Goal: Task Accomplishment & Management: Use online tool/utility

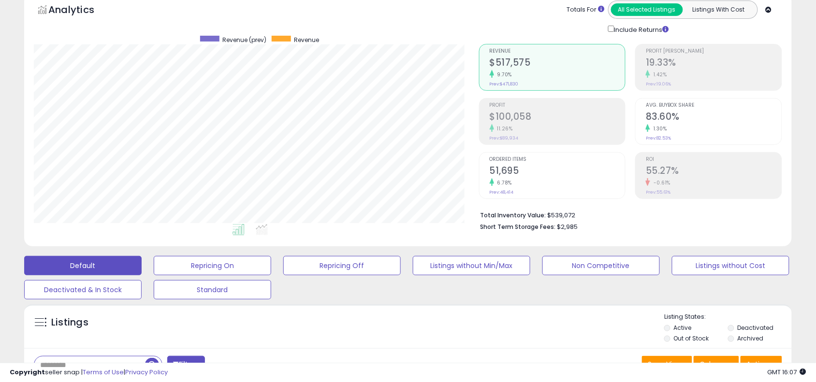
scroll to position [382, 0]
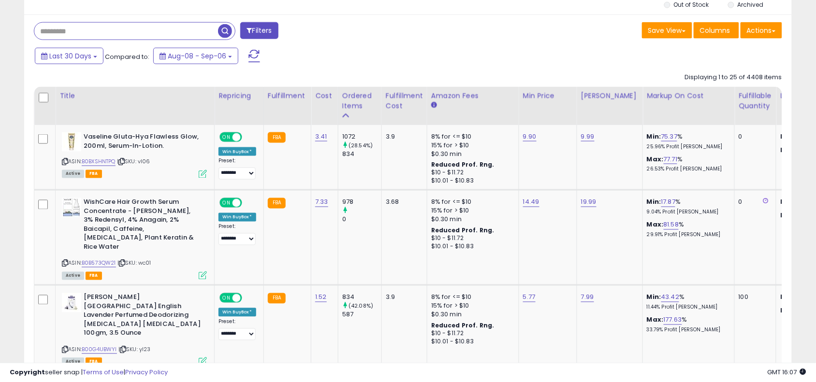
click at [115, 24] on input "text" at bounding box center [126, 31] width 184 height 17
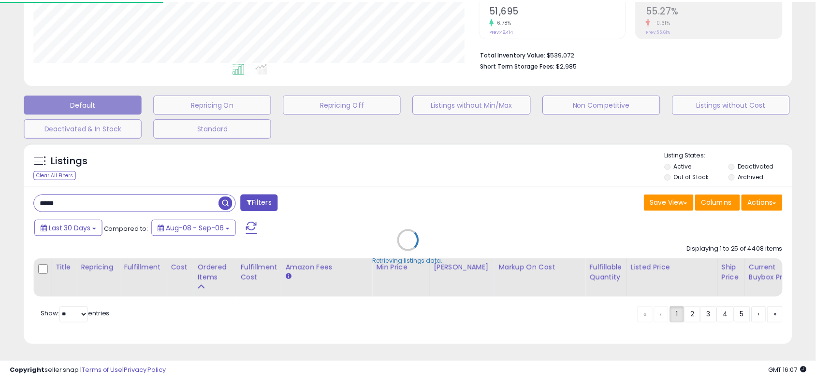
scroll to position [198, 450]
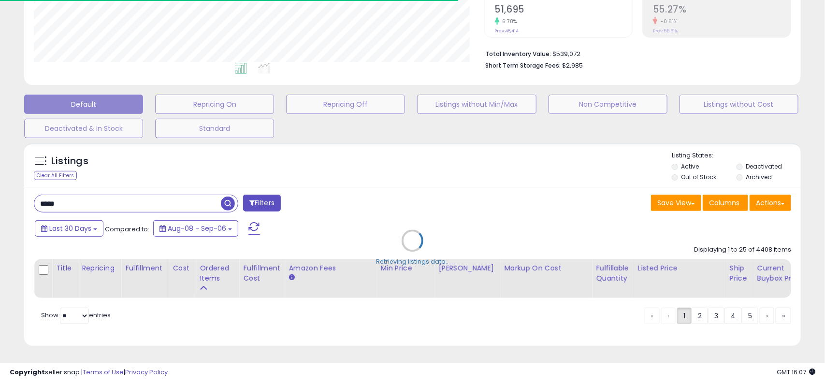
click at [376, 187] on div "Retrieving listings data.." at bounding box center [412, 248] width 791 height 220
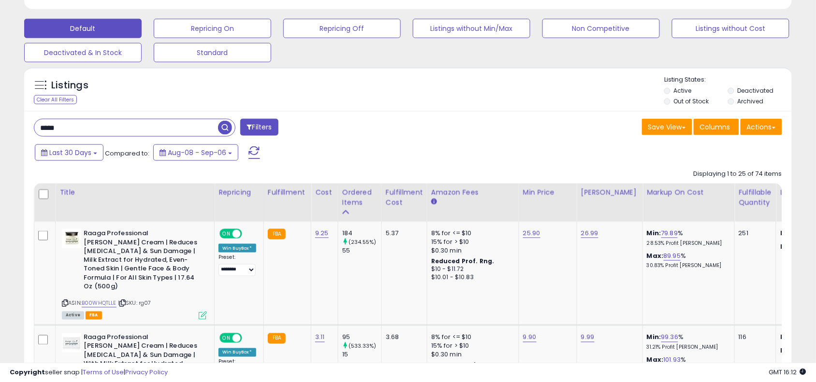
scroll to position [365, 0]
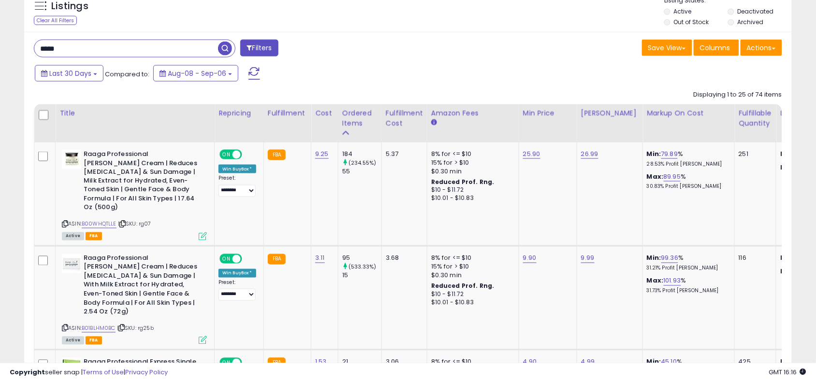
click at [172, 45] on input "*****" at bounding box center [126, 48] width 184 height 17
paste input "*****"
click at [172, 45] on input "**********" at bounding box center [126, 48] width 184 height 17
type input "**********"
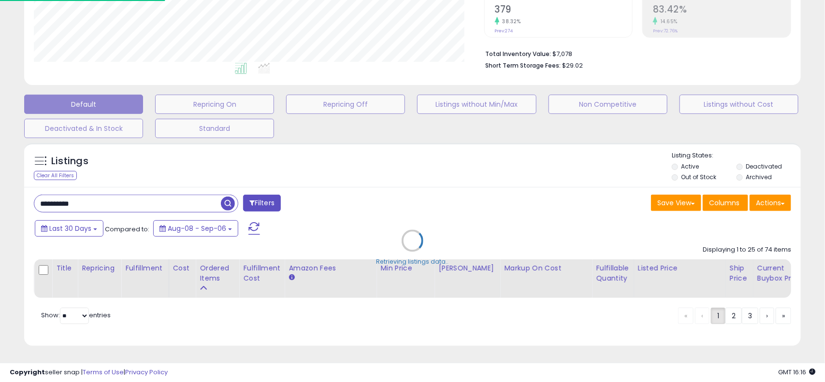
scroll to position [198, 450]
click at [476, 198] on div "Retrieving listings data.." at bounding box center [412, 248] width 791 height 220
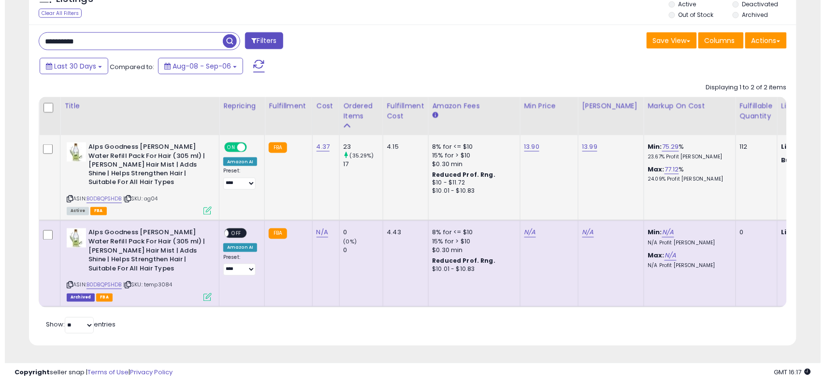
scroll to position [198, 445]
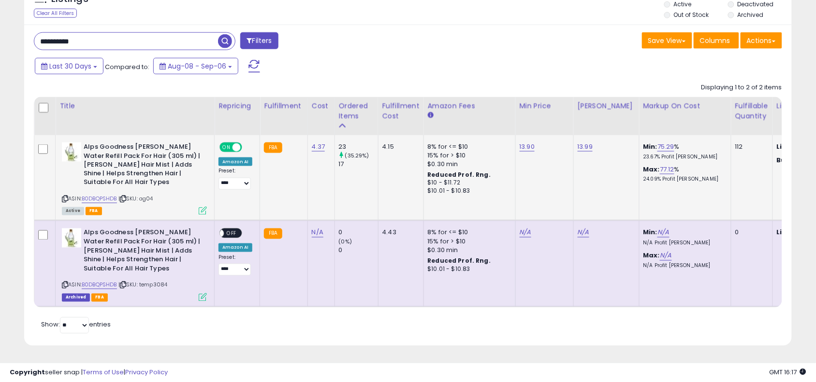
click at [203, 207] on icon at bounding box center [203, 211] width 8 height 8
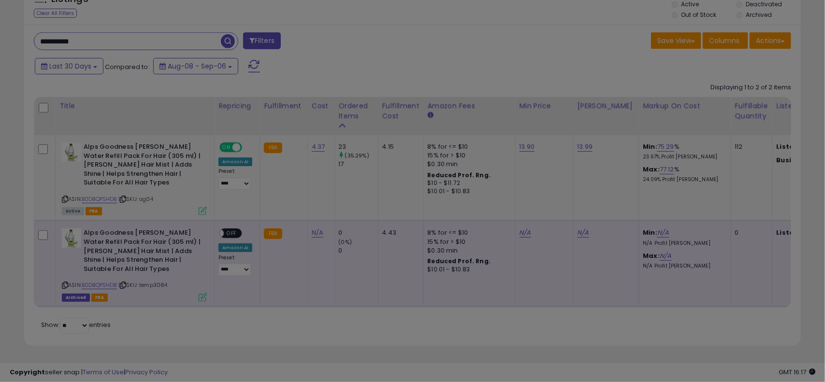
scroll to position [198, 450]
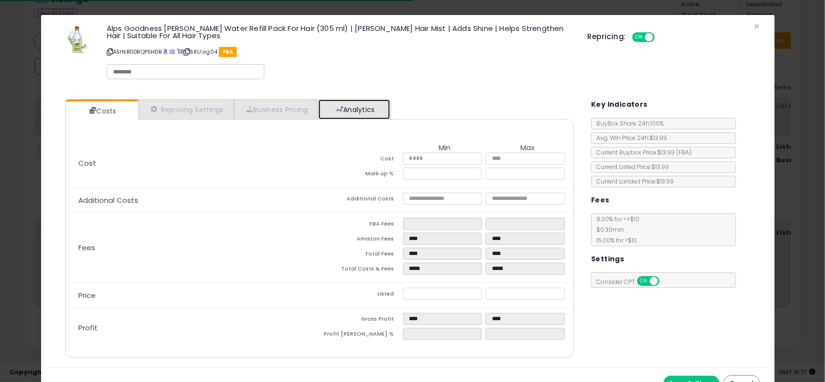
click at [378, 109] on link "Analytics" at bounding box center [355, 110] width 72 height 20
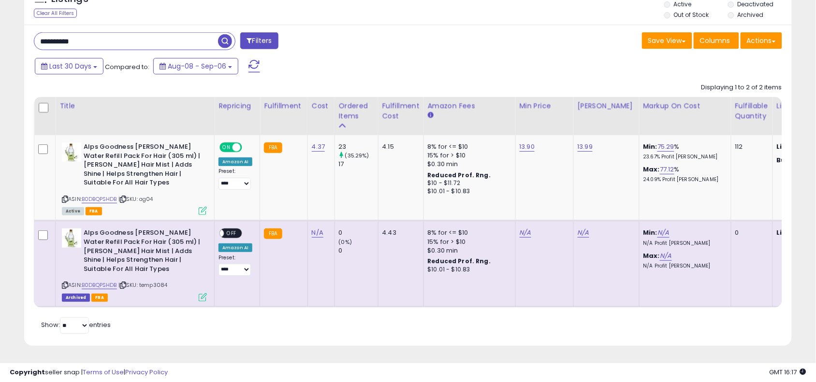
scroll to position [483158, 482911]
click at [189, 33] on input "**********" at bounding box center [126, 41] width 184 height 17
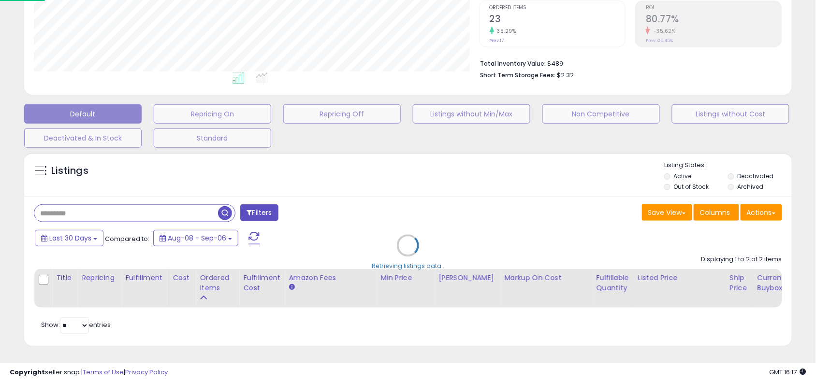
scroll to position [198, 450]
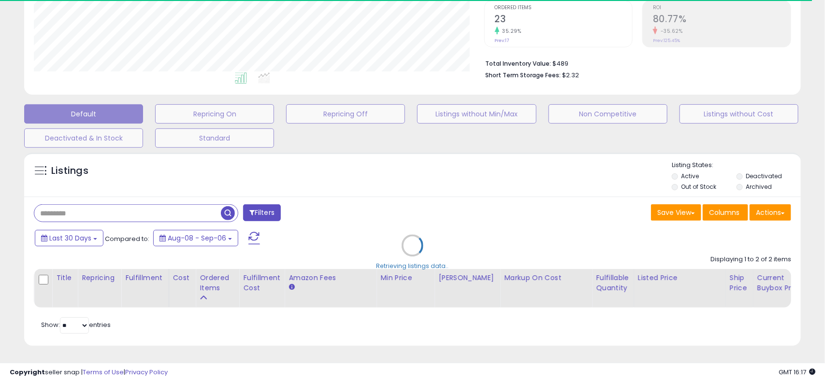
click at [397, 220] on div "Retrieving listings data.." at bounding box center [412, 253] width 791 height 210
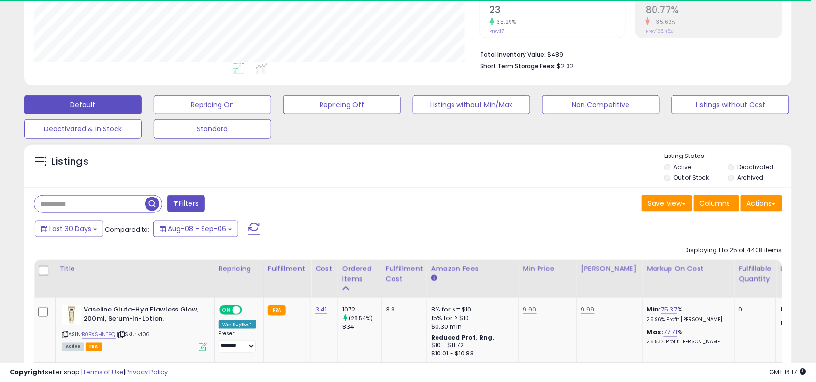
scroll to position [483158, 482911]
click at [397, 220] on div "Last 30 Days Compared to: Aug-08 - Sep-06" at bounding box center [312, 230] width 561 height 22
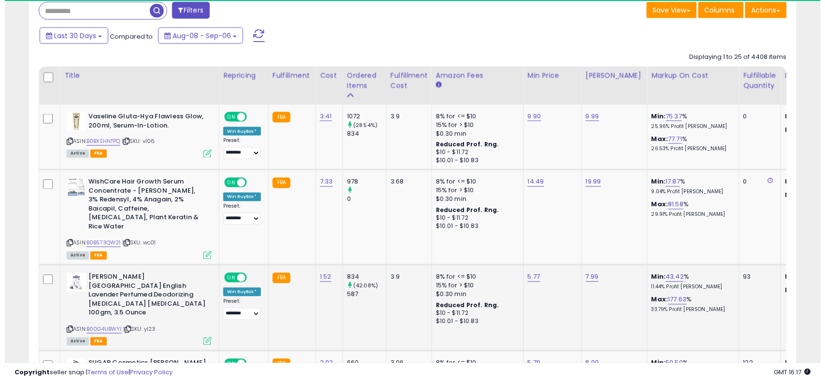
scroll to position [198, 445]
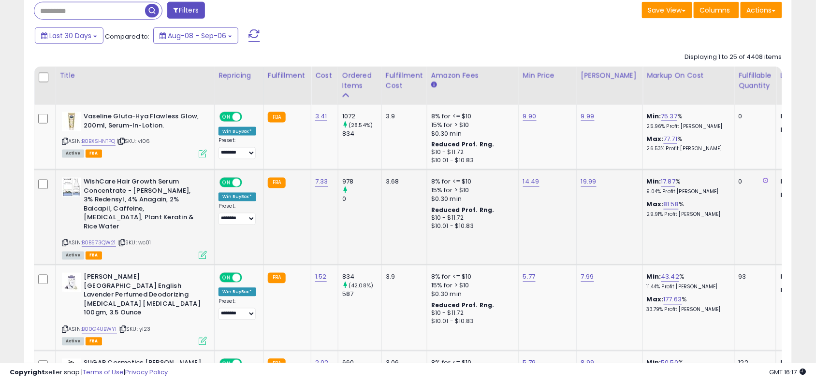
click at [205, 251] on icon at bounding box center [203, 255] width 8 height 8
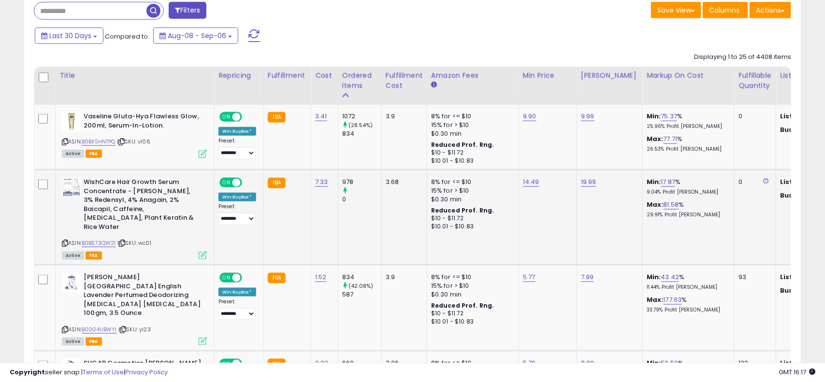
scroll to position [198, 450]
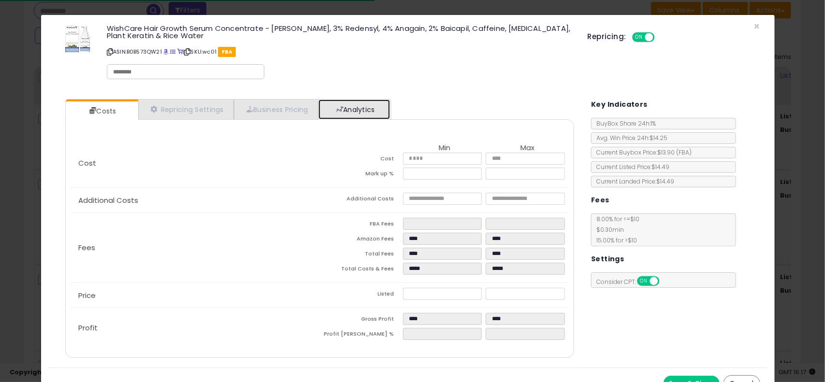
click at [388, 102] on link "Analytics" at bounding box center [355, 110] width 72 height 20
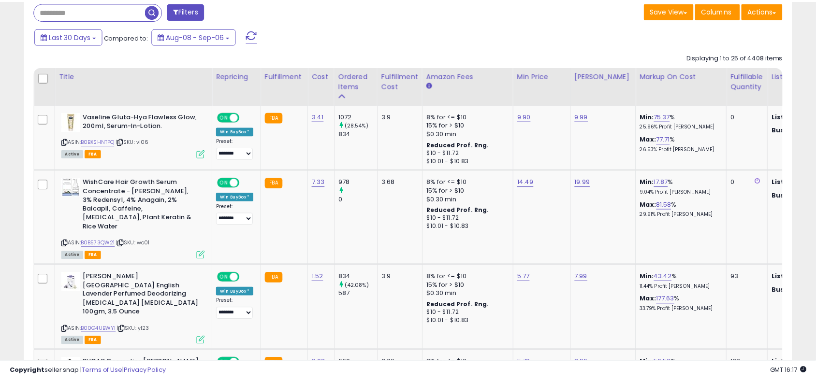
scroll to position [483158, 482911]
